Goal: Transaction & Acquisition: Book appointment/travel/reservation

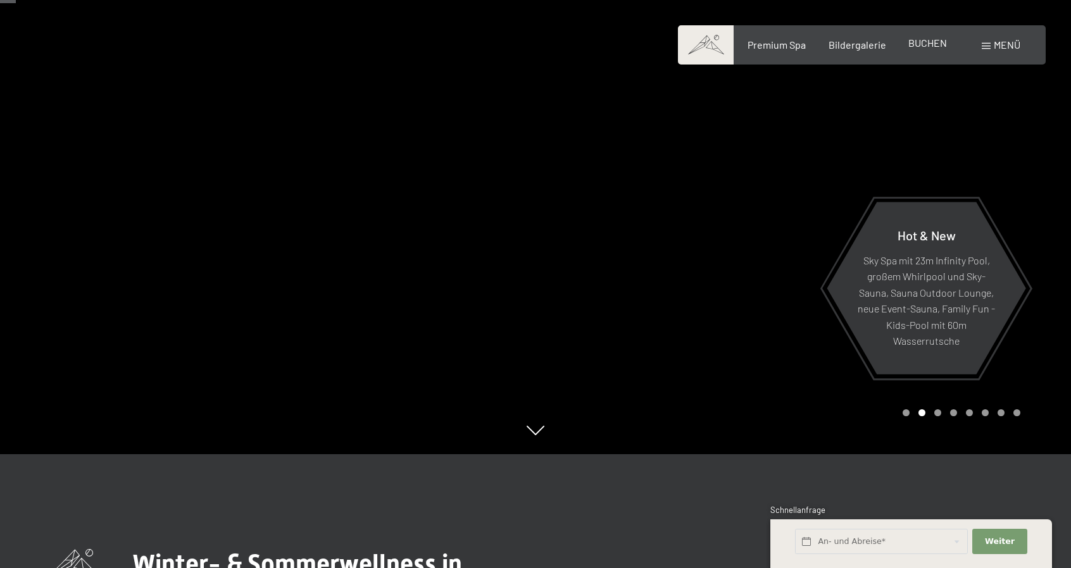
click at [926, 47] on span "BUCHEN" at bounding box center [927, 43] width 39 height 12
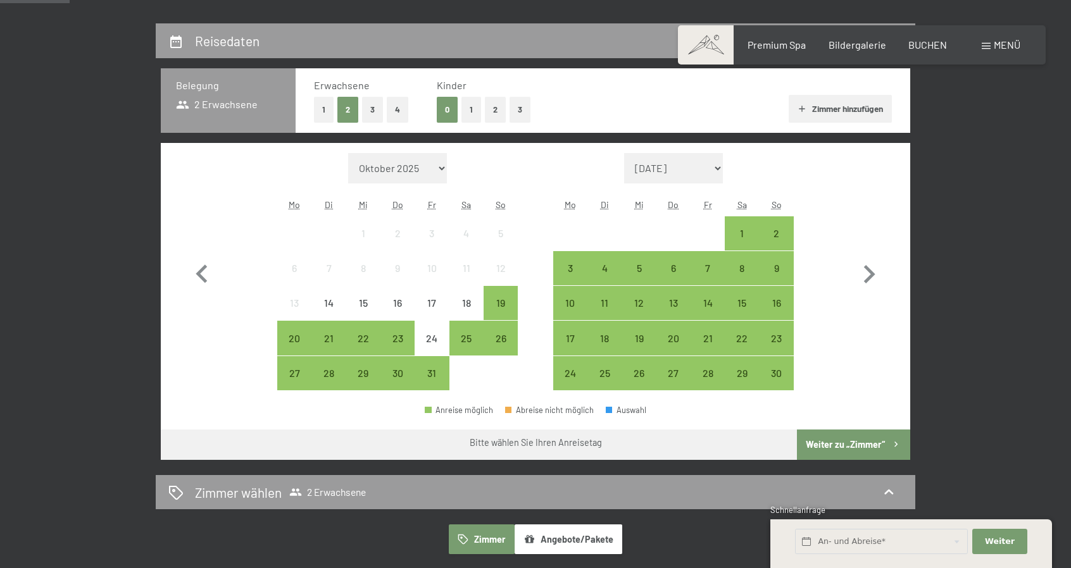
scroll to position [280, 0]
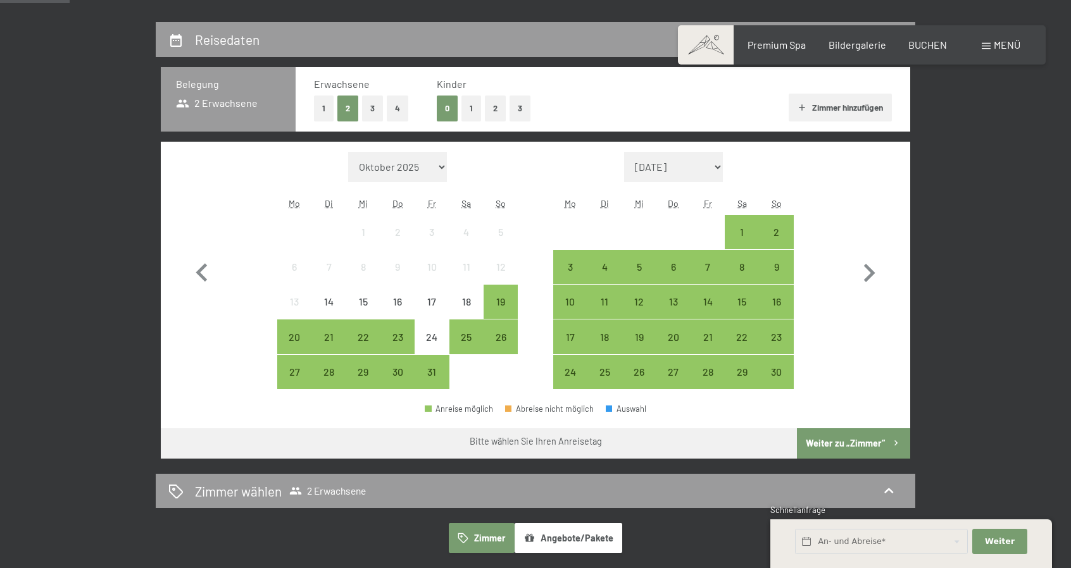
click at [501, 109] on button "2" at bounding box center [495, 109] width 21 height 26
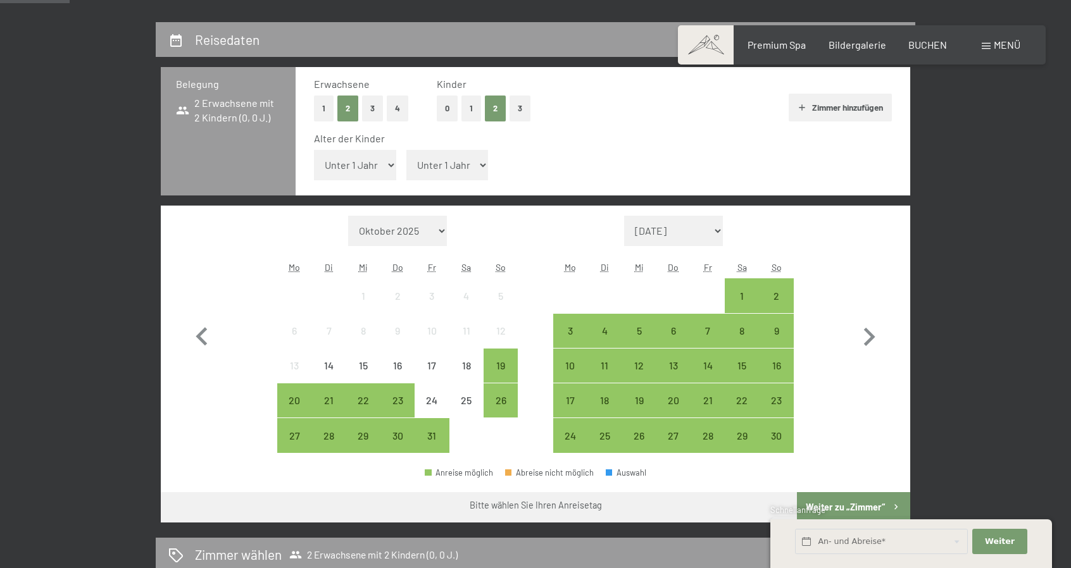
click at [383, 161] on select "Unter 1 Jahr 1 Jahr 2 Jahre 3 Jahre 4 Jahre 5 Jahre 6 Jahre 7 Jahre 8 Jahre 9 J…" at bounding box center [355, 165] width 82 height 30
select select "1"
click at [314, 150] on select "Unter 1 Jahr 1 Jahr 2 Jahre 3 Jahre 4 Jahre 5 Jahre 6 Jahre 7 Jahre 8 Jahre 9 J…" at bounding box center [355, 165] width 82 height 30
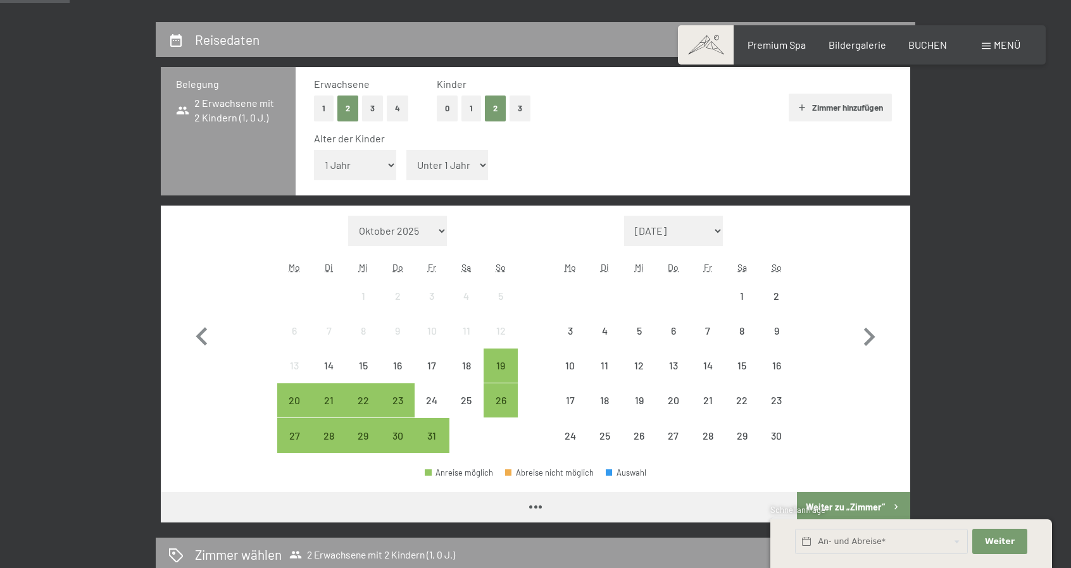
click at [478, 159] on select "Unter 1 Jahr 1 Jahr 2 Jahre 3 Jahre 4 Jahre 5 Jahre 6 Jahre 7 Jahre 8 Jahre 9 J…" at bounding box center [447, 165] width 82 height 30
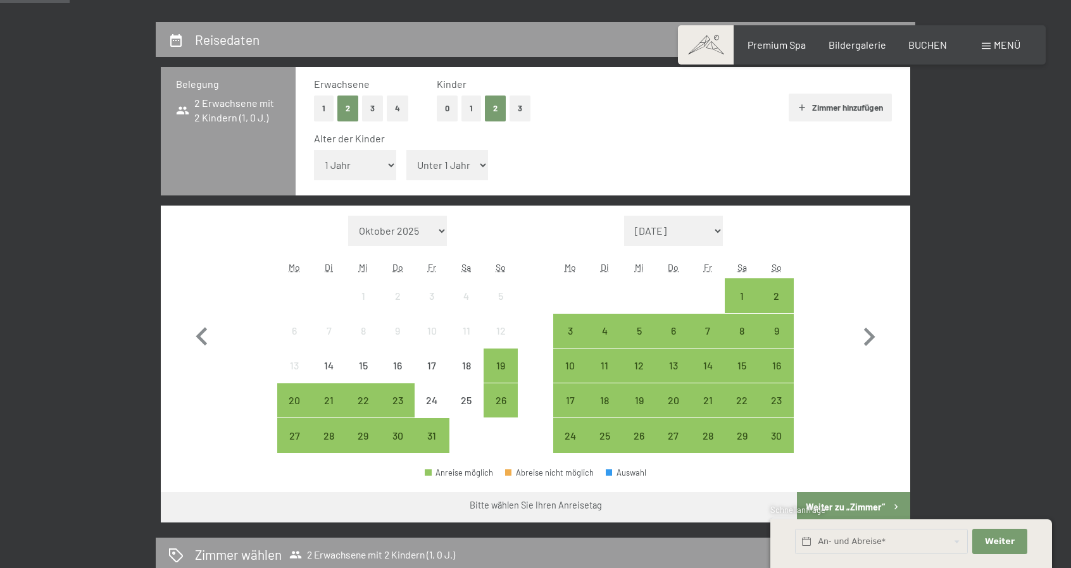
select select "2"
click at [406, 150] on select "Unter 1 Jahr 1 Jahr 2 Jahre 3 Jahre 4 Jahre 5 Jahre 6 Jahre 7 Jahre 8 Jahre 9 J…" at bounding box center [447, 165] width 82 height 30
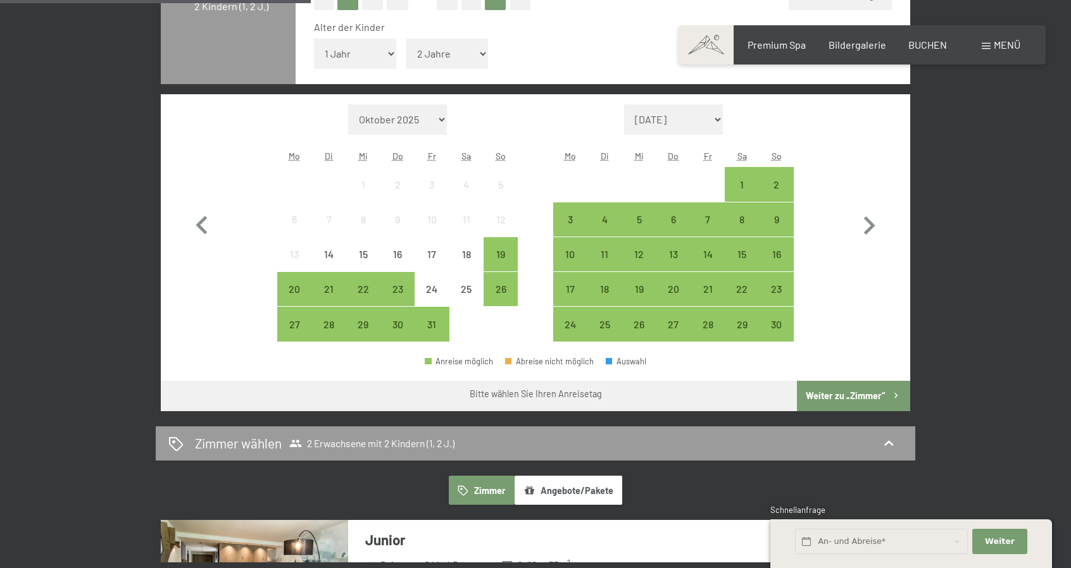
scroll to position [392, 0]
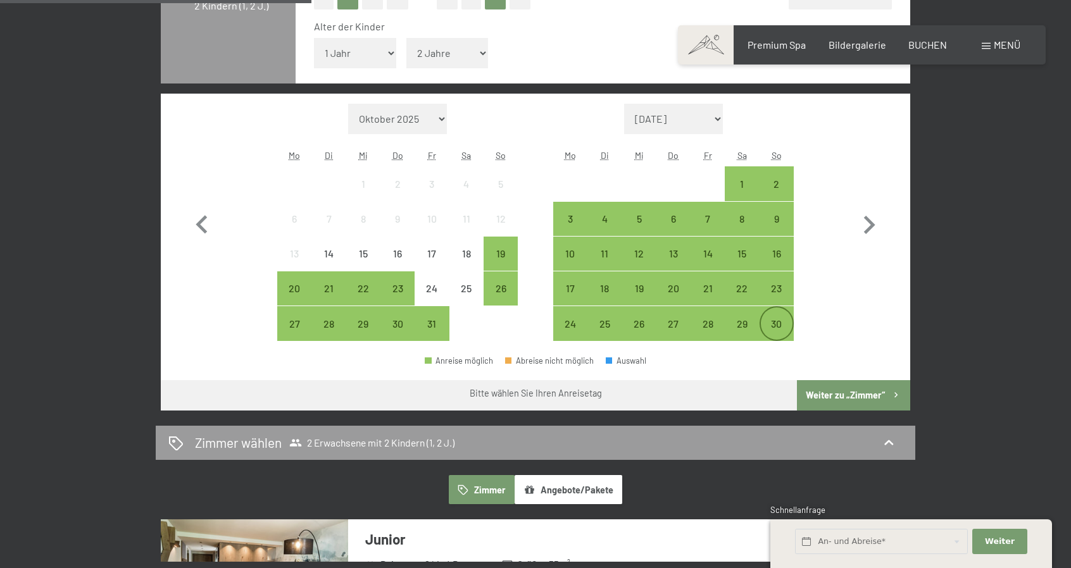
click at [772, 330] on div "30" at bounding box center [777, 335] width 32 height 32
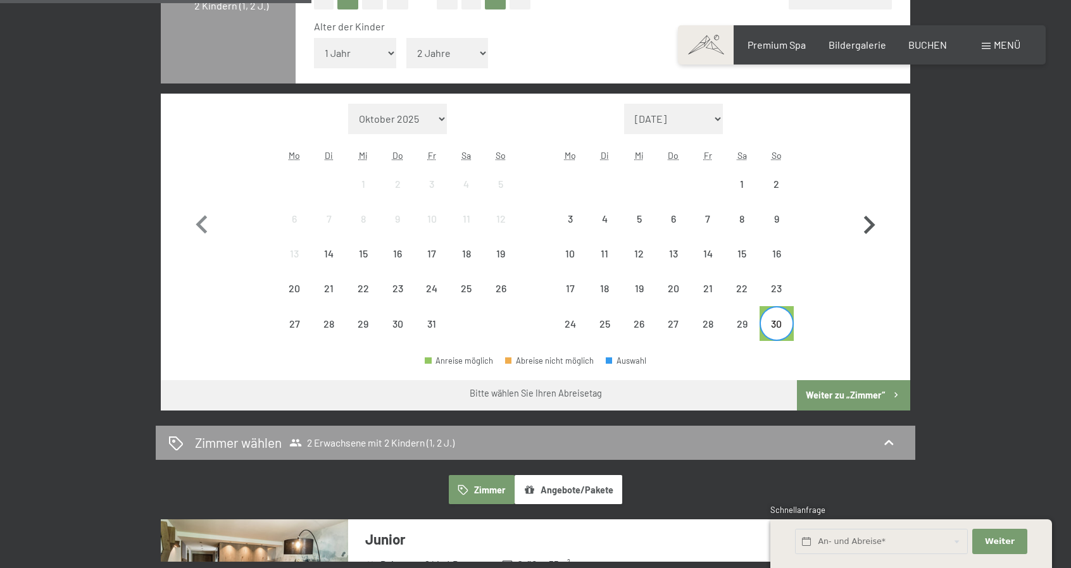
click at [868, 228] on icon "button" at bounding box center [869, 225] width 11 height 18
select select "[DATE]"
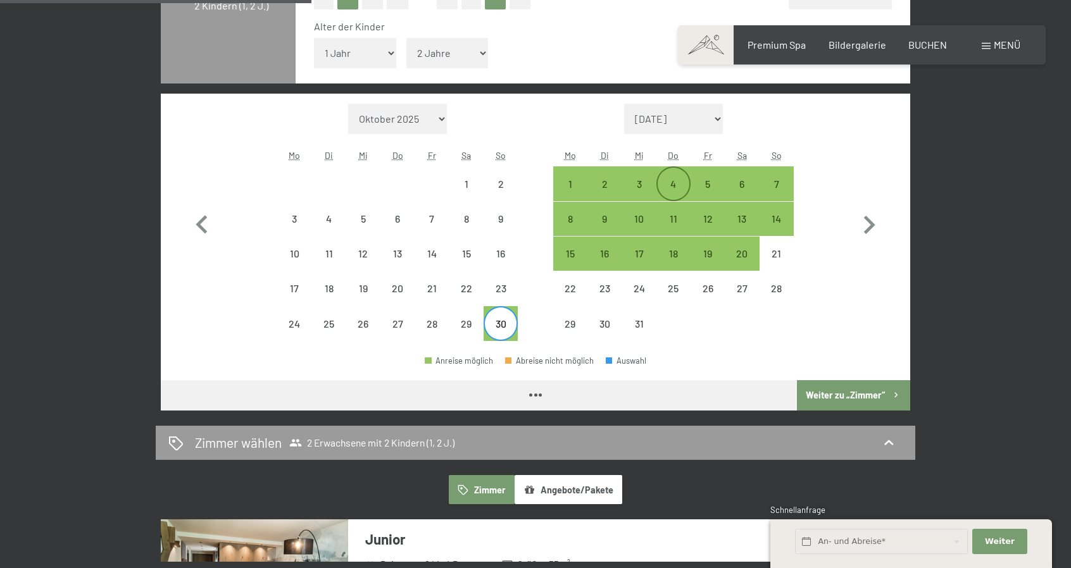
select select "[DATE]"
click at [668, 187] on div "4" at bounding box center [673, 195] width 32 height 32
select select "[DATE]"
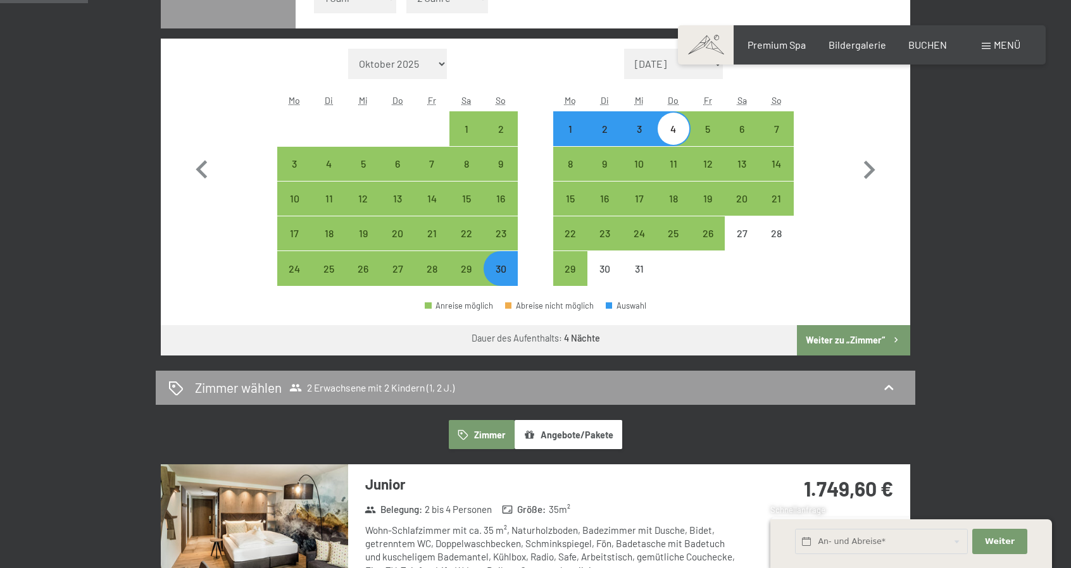
scroll to position [445, 0]
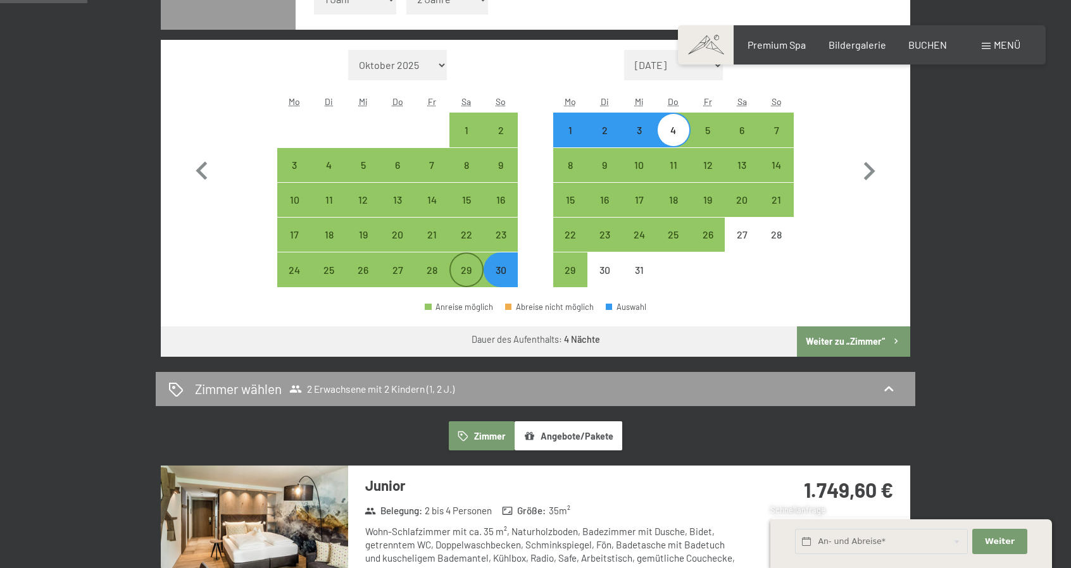
click at [476, 273] on div "29" at bounding box center [467, 281] width 32 height 32
select select "[DATE]"
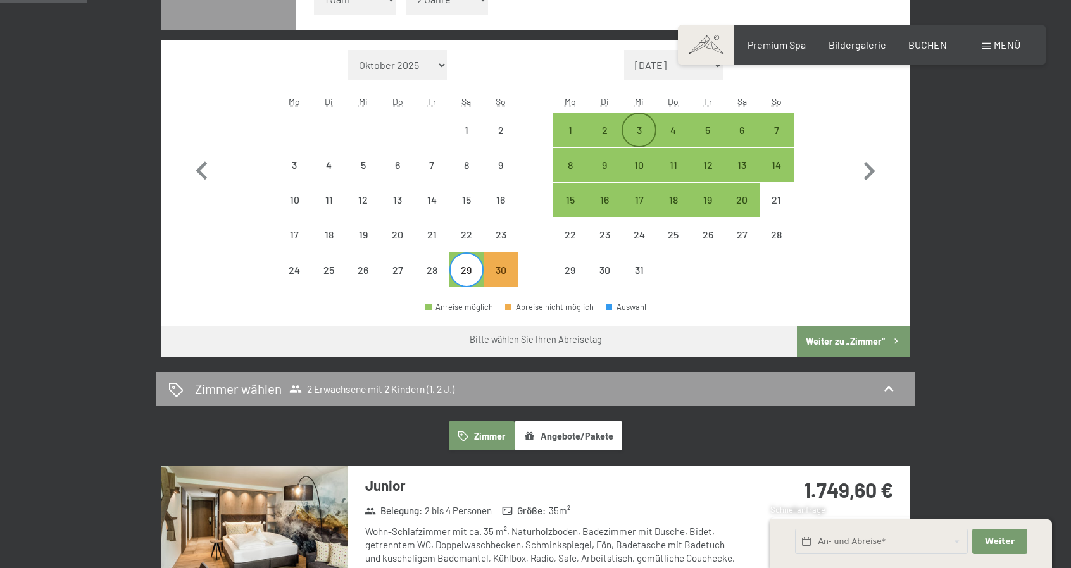
click at [635, 126] on div "3" at bounding box center [639, 141] width 32 height 32
select select "[DATE]"
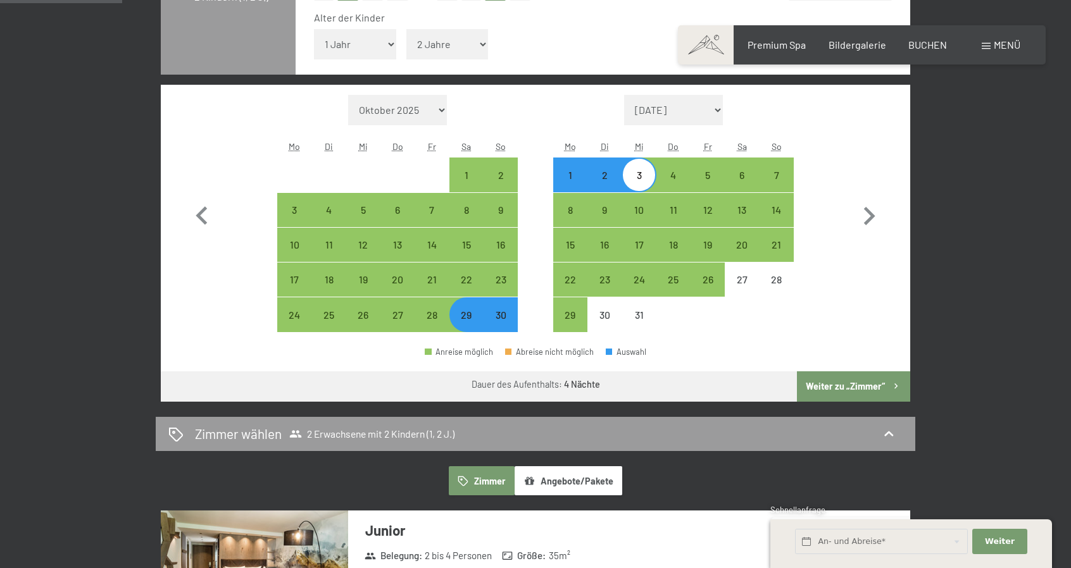
scroll to position [397, 0]
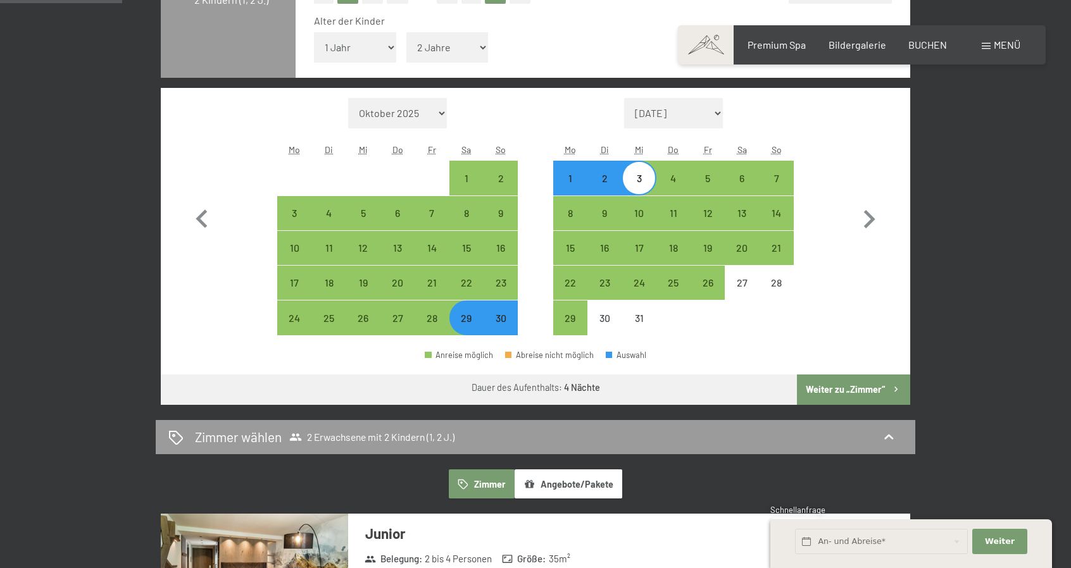
click at [501, 313] on div "30" at bounding box center [501, 329] width 32 height 32
select select "[DATE]"
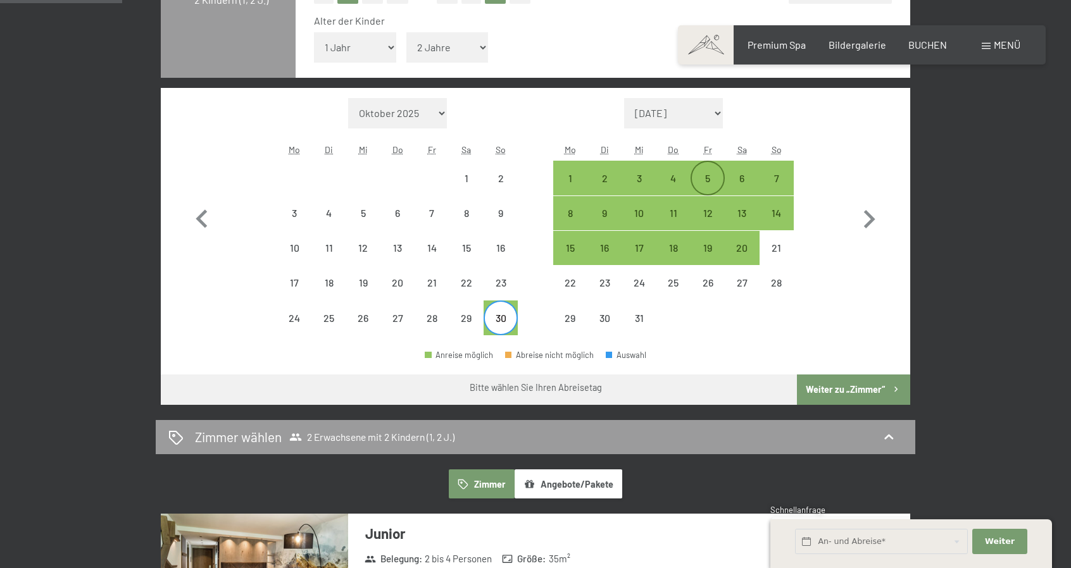
click at [702, 181] on div "5" at bounding box center [708, 189] width 32 height 32
select select "[DATE]"
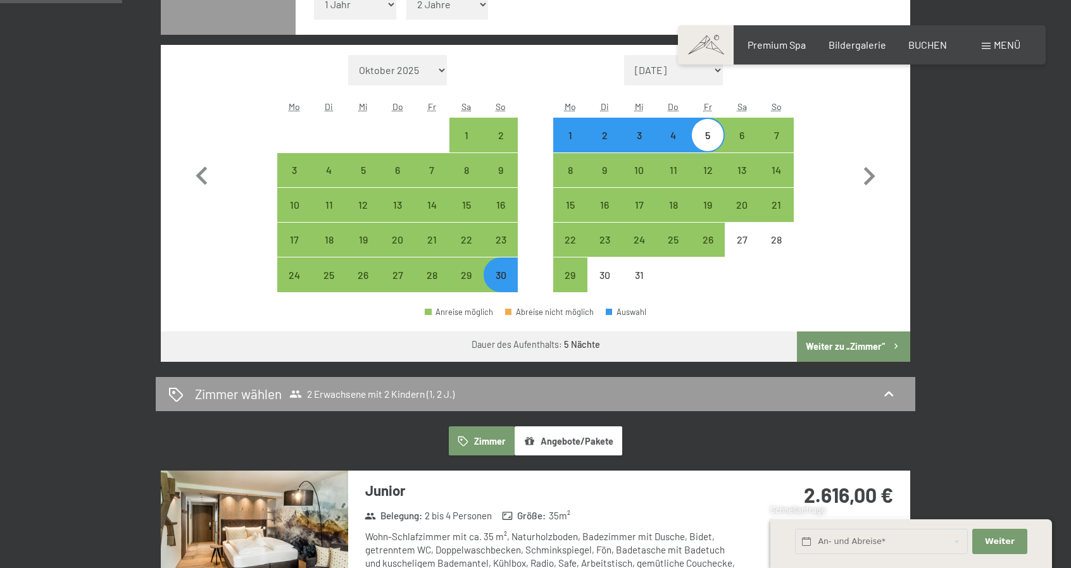
scroll to position [440, 0]
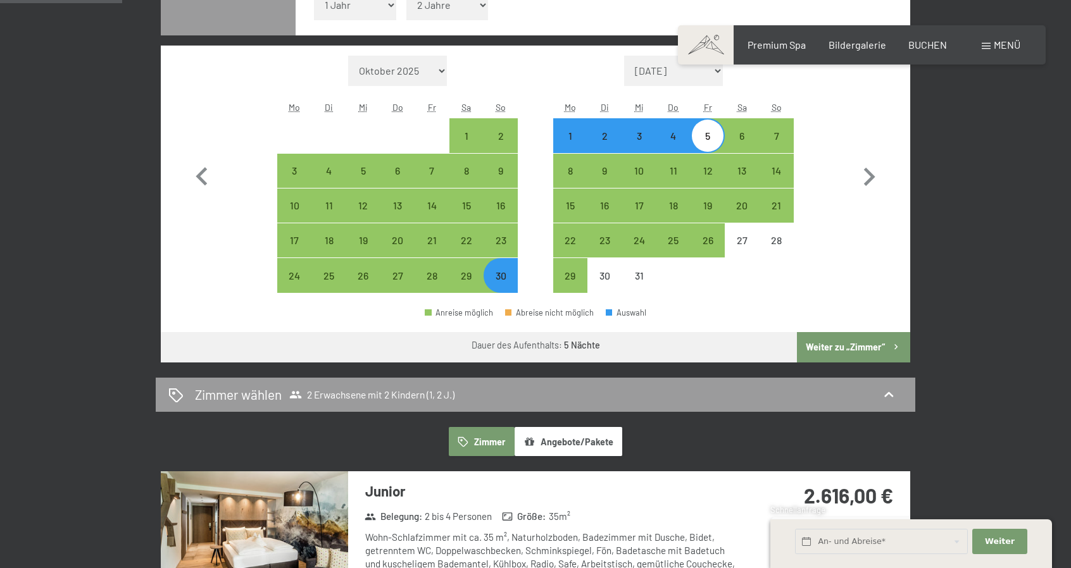
click at [499, 274] on div "30" at bounding box center [501, 287] width 32 height 32
select select "[DATE]"
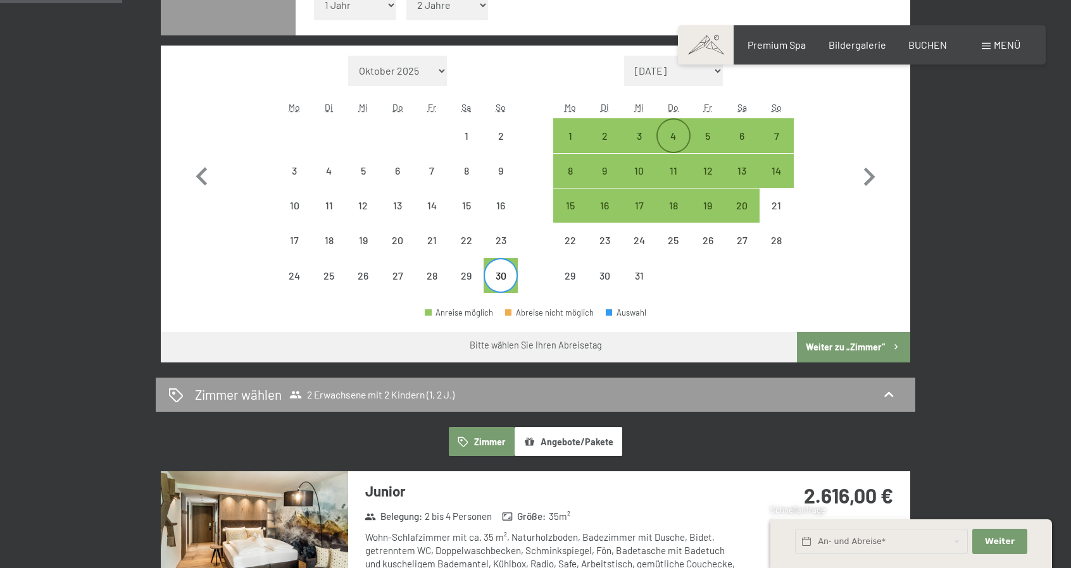
click at [677, 134] on div "4" at bounding box center [673, 147] width 32 height 32
select select "[DATE]"
